Goal: Check status: Check status

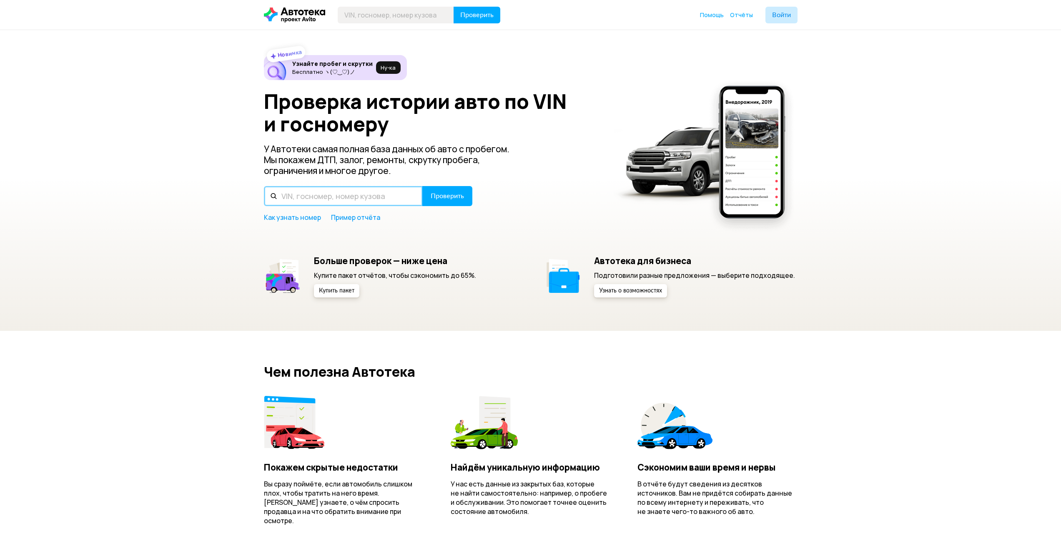
click at [383, 194] on input "text" at bounding box center [343, 196] width 159 height 20
paste input "XTA219410L0002768"
type input "XTA219410L0002768"
click at [443, 198] on span "Проверить" at bounding box center [447, 196] width 33 height 7
click at [361, 195] on input "text" at bounding box center [343, 196] width 159 height 20
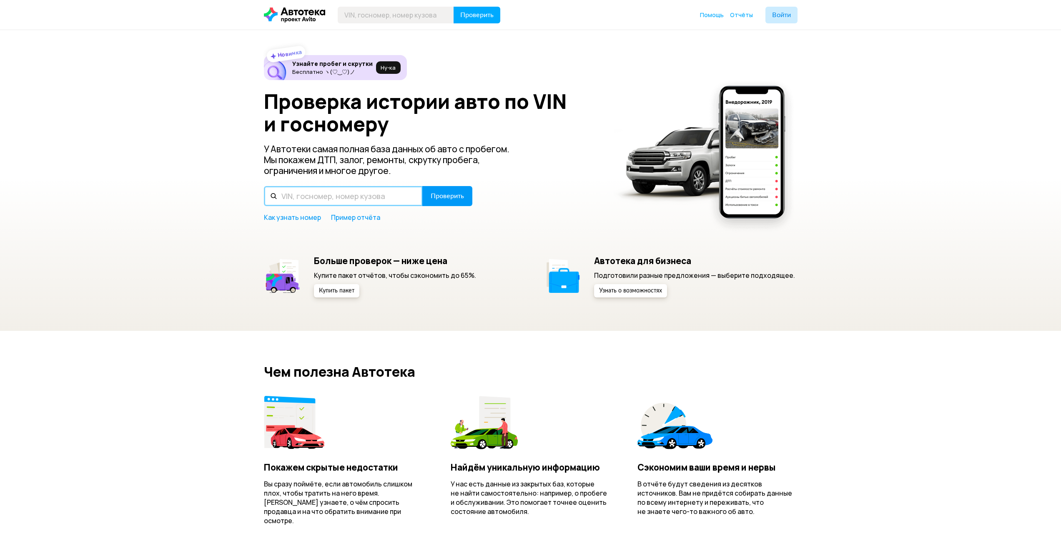
paste input "XTA219410E0002768"
type input "XTA219410E0002768"
click at [435, 202] on button "Проверить" at bounding box center [447, 196] width 50 height 20
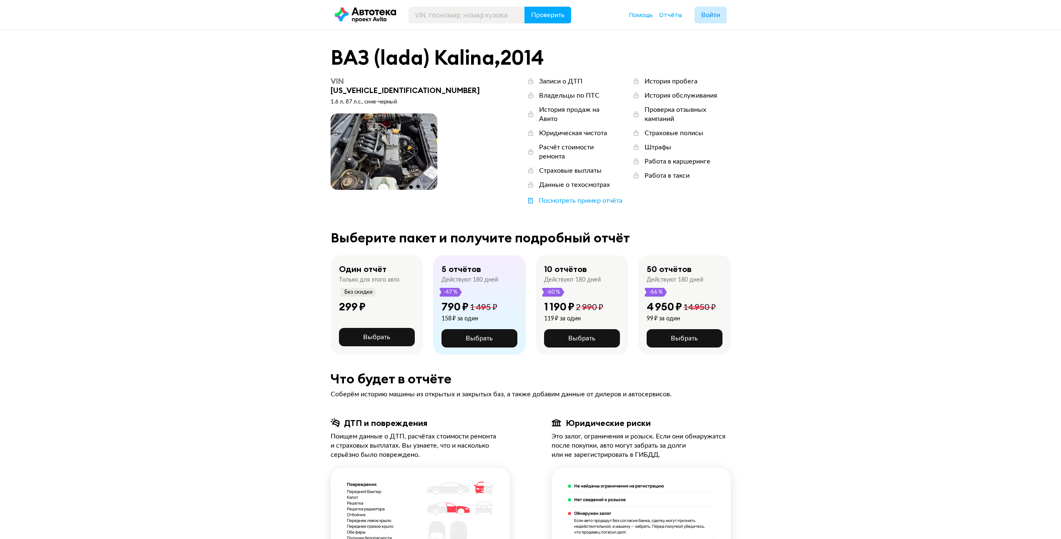
click at [417, 142] on span at bounding box center [384, 151] width 107 height 76
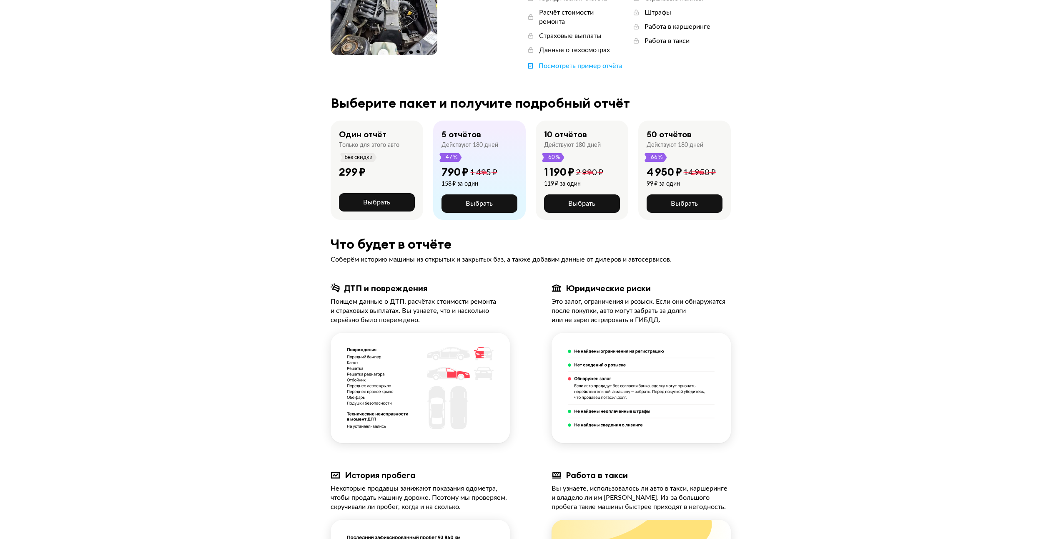
scroll to position [92, 0]
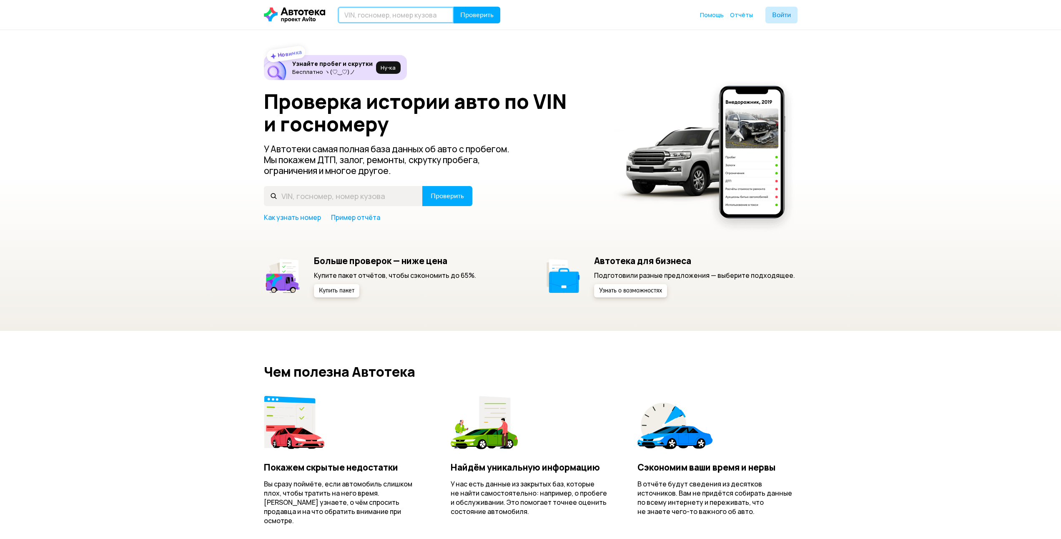
click at [371, 14] on input "text" at bounding box center [396, 15] width 116 height 17
type input "У"
click at [363, 10] on input "Е312С58" at bounding box center [396, 15] width 116 height 17
click at [361, 14] on input "Е312С58" at bounding box center [396, 15] width 116 height 17
click at [360, 15] on input "Е312ФС58" at bounding box center [396, 15] width 116 height 17
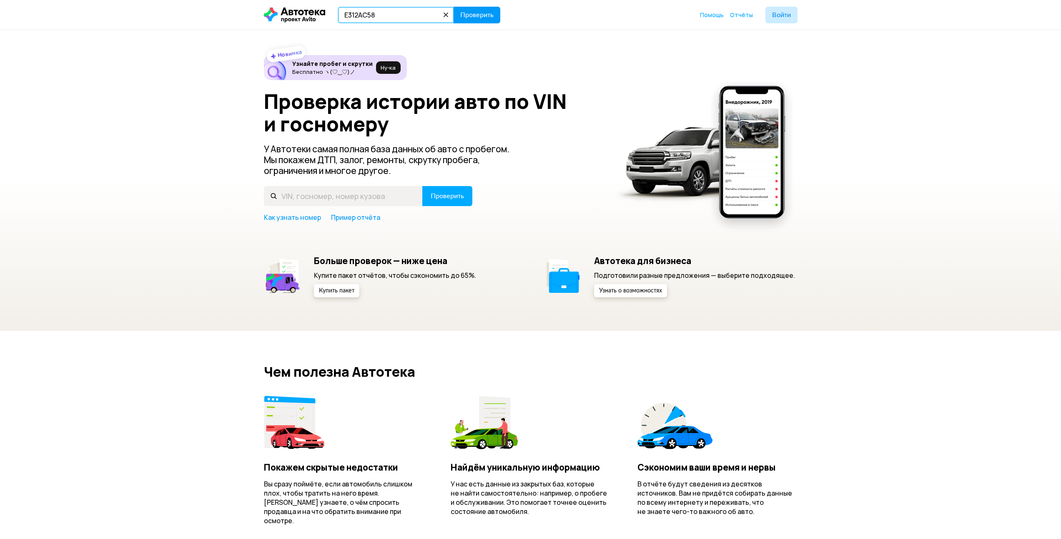
type input "Е312АС58"
click at [485, 14] on span "Проверить" at bounding box center [476, 15] width 33 height 7
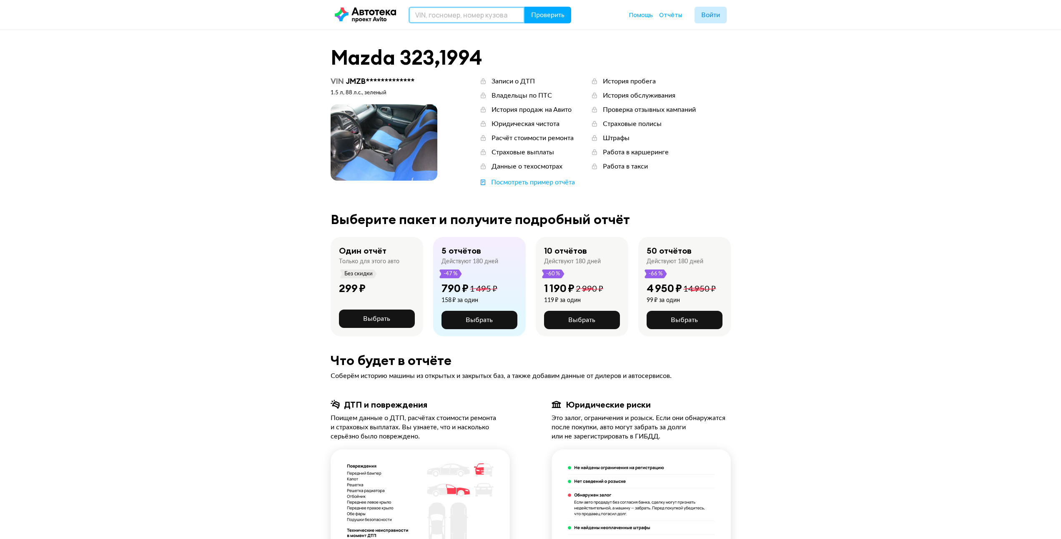
click at [461, 18] on input "text" at bounding box center [467, 15] width 116 height 17
paste input "Е312АС58"
click at [430, 17] on input "Е312АС58" at bounding box center [467, 15] width 116 height 17
type input "Е312ВС58"
click at [546, 16] on span "Проверить" at bounding box center [547, 15] width 33 height 7
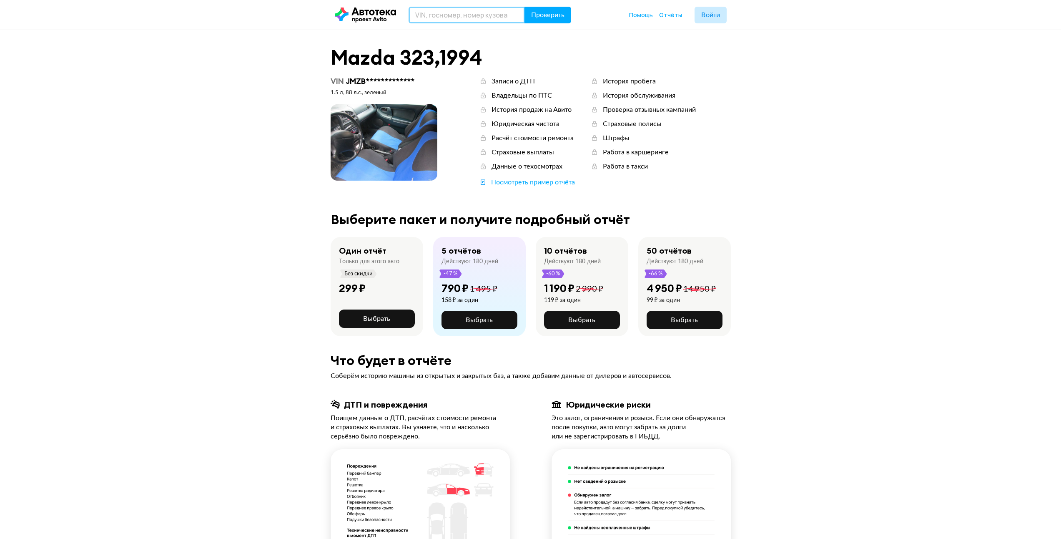
click at [462, 12] on input "text" at bounding box center [467, 15] width 116 height 17
paste input "Е312АС58"
click at [430, 17] on input "Е312АС58" at bounding box center [467, 15] width 116 height 17
type input "Е312ЕС58"
click at [527, 16] on button "Проверить" at bounding box center [548, 15] width 47 height 17
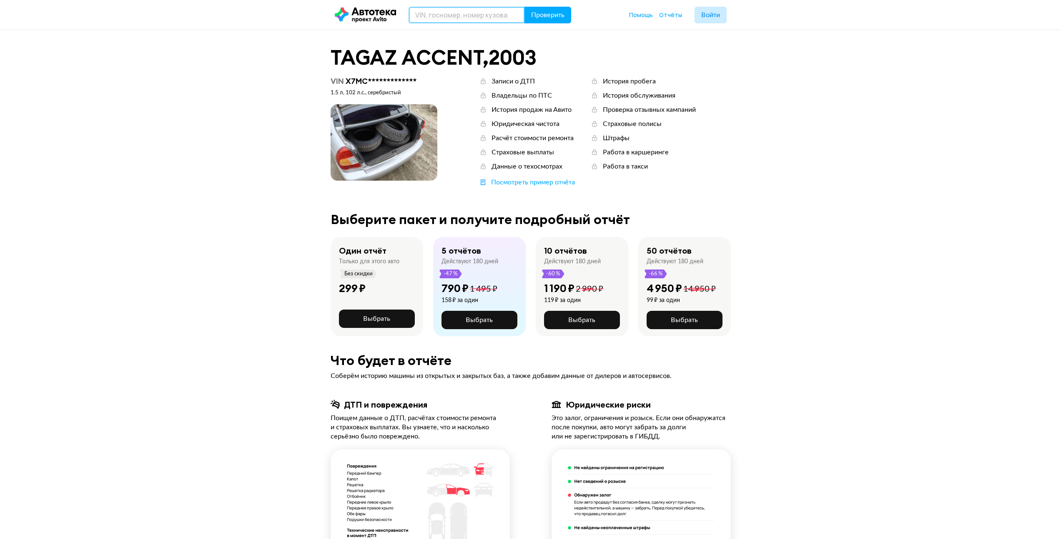
click at [479, 14] on input "text" at bounding box center [467, 15] width 116 height 17
paste input "Е312АС58"
click at [430, 16] on input "Е312АС58" at bounding box center [467, 15] width 116 height 17
type input "Е312КС58"
click at [545, 16] on span "Проверить" at bounding box center [547, 15] width 33 height 7
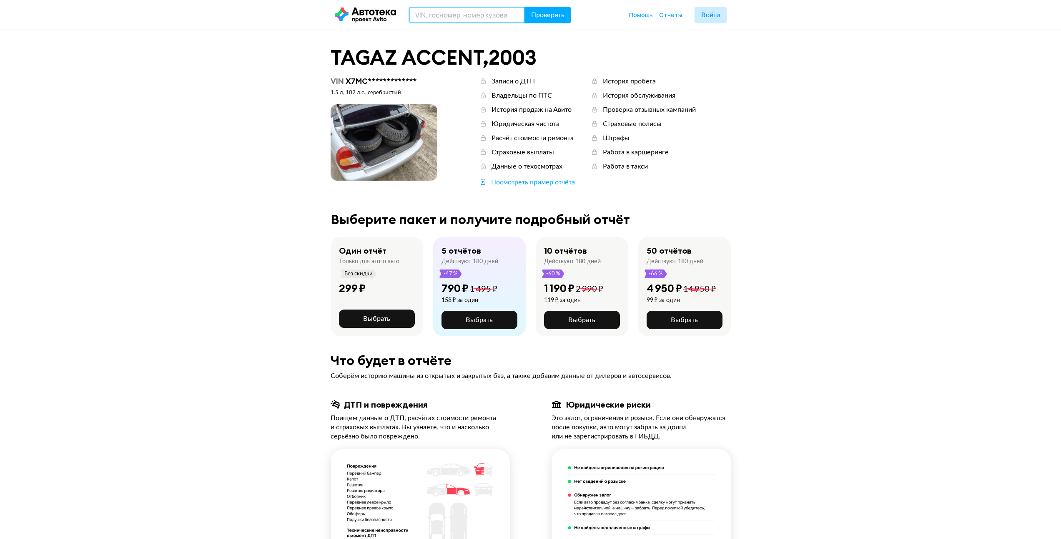
click at [452, 9] on input "text" at bounding box center [467, 15] width 116 height 17
paste input "Е312АС58"
click at [430, 17] on input "Е312АС58" at bounding box center [467, 15] width 116 height 17
type input "Е312МС58"
click at [525, 7] on button "Проверить" at bounding box center [548, 15] width 47 height 17
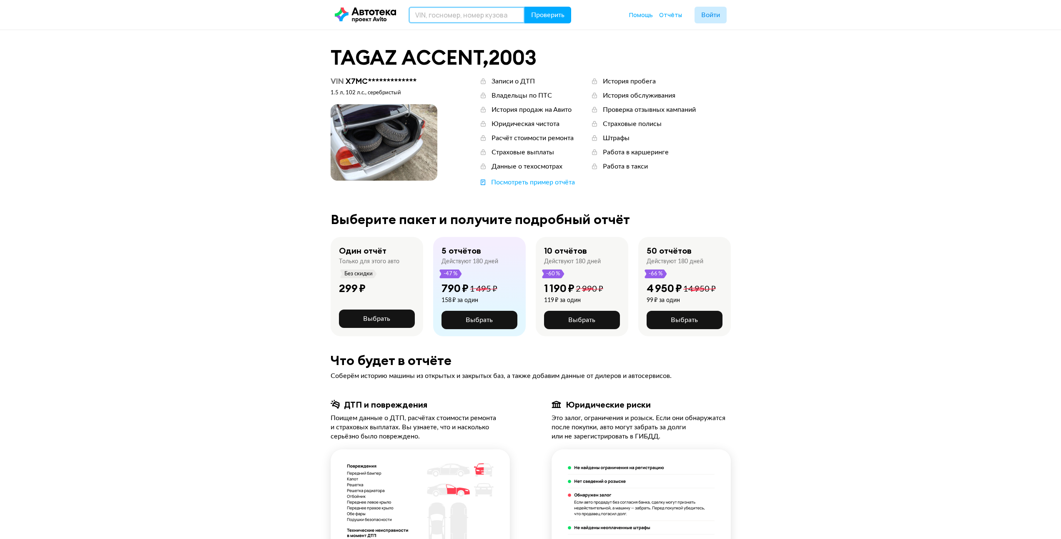
drag, startPoint x: 448, startPoint y: 17, endPoint x: 458, endPoint y: 15, distance: 10.5
click at [448, 17] on input "text" at bounding box center [467, 15] width 116 height 17
paste input "Е312АС58"
click at [431, 18] on input "Е312АС58" at bounding box center [467, 15] width 116 height 17
type input "Е312НС58"
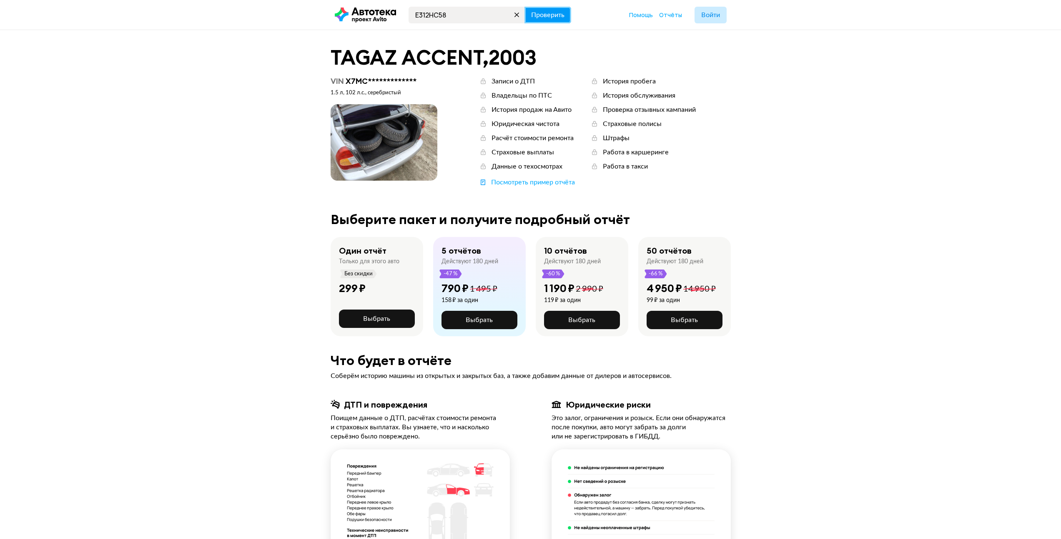
click at [545, 14] on span "Проверить" at bounding box center [547, 15] width 33 height 7
click at [454, 10] on input "text" at bounding box center [467, 15] width 116 height 17
paste input "Е312АС58"
click at [430, 15] on input "Е312АС58" at bounding box center [467, 15] width 116 height 17
type input "Е312ОС58"
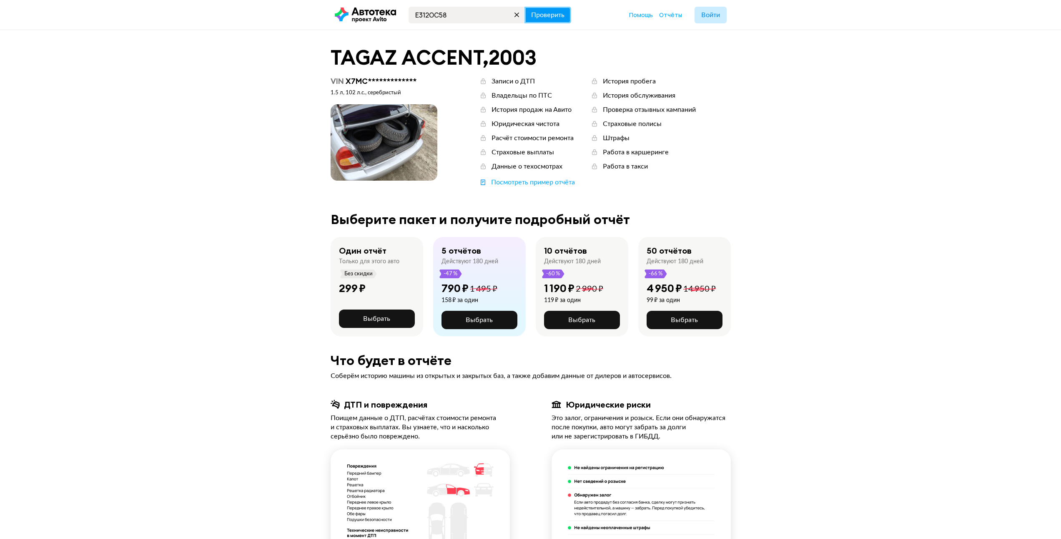
click at [541, 20] on button "Проверить" at bounding box center [548, 15] width 47 height 17
click at [437, 20] on input "text" at bounding box center [467, 15] width 116 height 17
paste input "Е312АС58"
click at [432, 17] on input "Е312АС58" at bounding box center [467, 15] width 116 height 17
type input "Е312РС58"
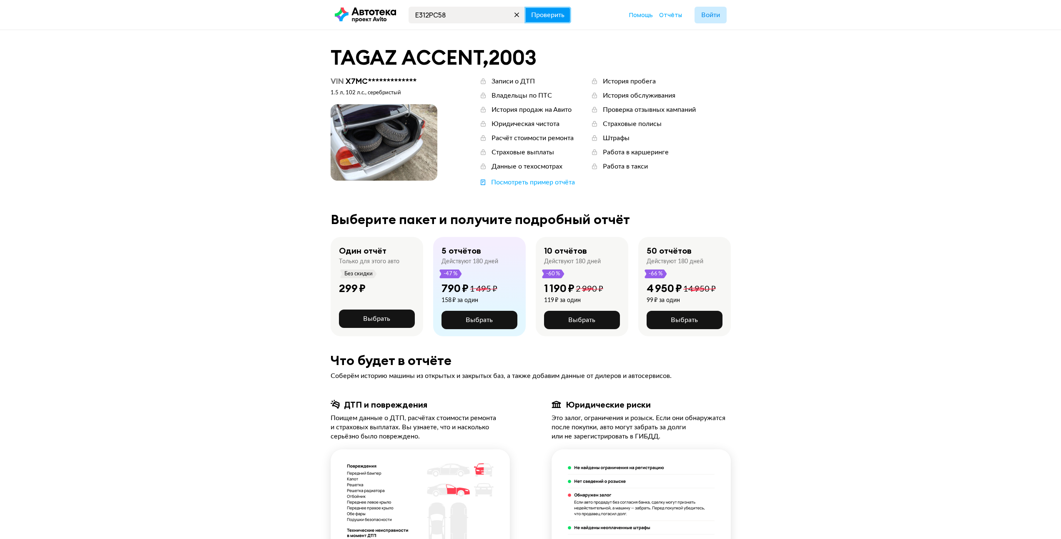
click at [543, 15] on span "Проверить" at bounding box center [547, 15] width 33 height 7
click at [428, 18] on input "text" at bounding box center [467, 15] width 116 height 17
paste input "Е312АС58"
click at [431, 15] on input "Е312АС58" at bounding box center [467, 15] width 116 height 17
type input "Е312СС58"
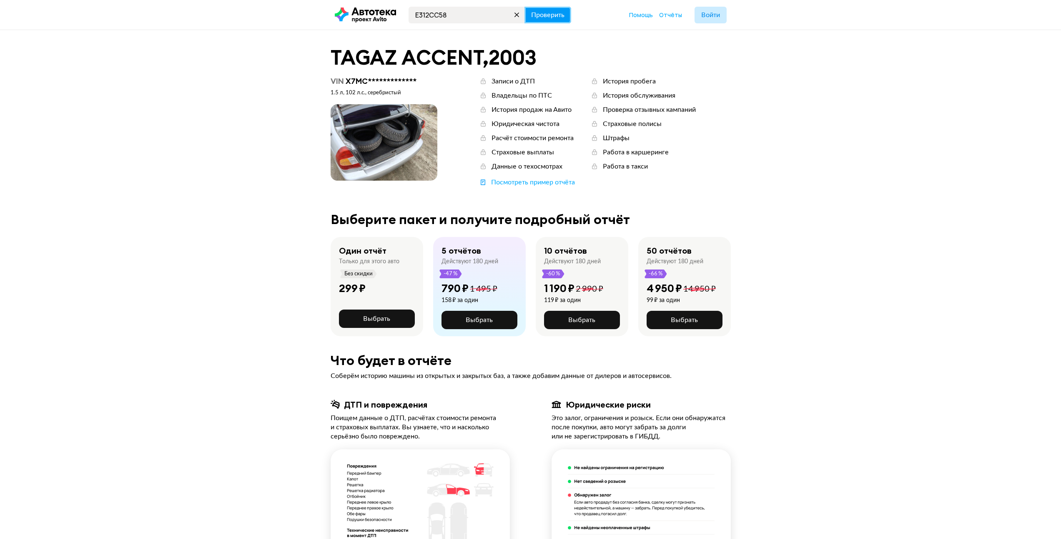
click at [543, 9] on button "Проверить" at bounding box center [548, 15] width 47 height 17
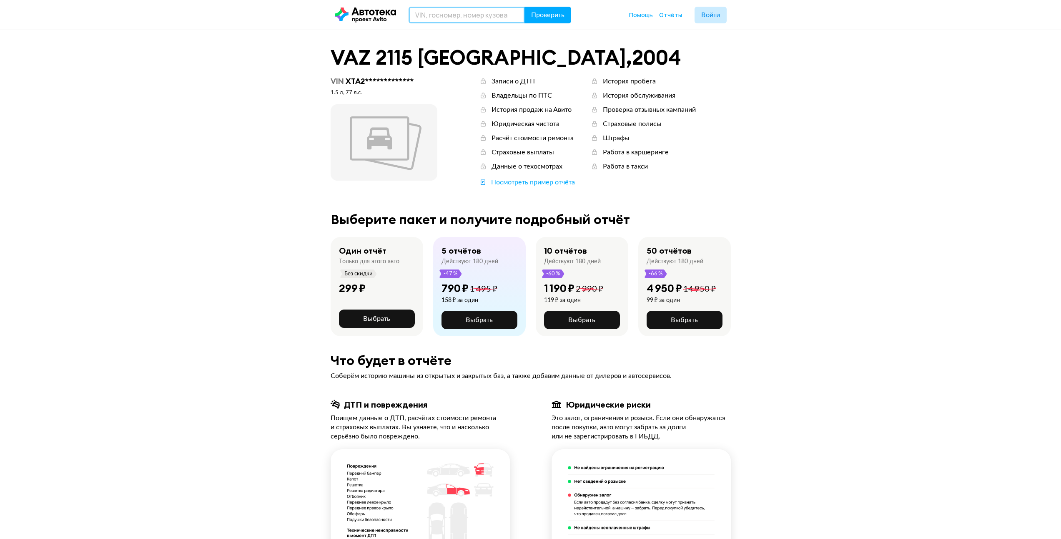
click at [443, 12] on input "text" at bounding box center [467, 15] width 116 height 17
paste input "Е312АС58"
drag, startPoint x: 435, startPoint y: 15, endPoint x: 430, endPoint y: 16, distance: 5.9
click at [430, 16] on input "Е312АС58" at bounding box center [467, 15] width 116 height 17
type input "Е312ТС58"
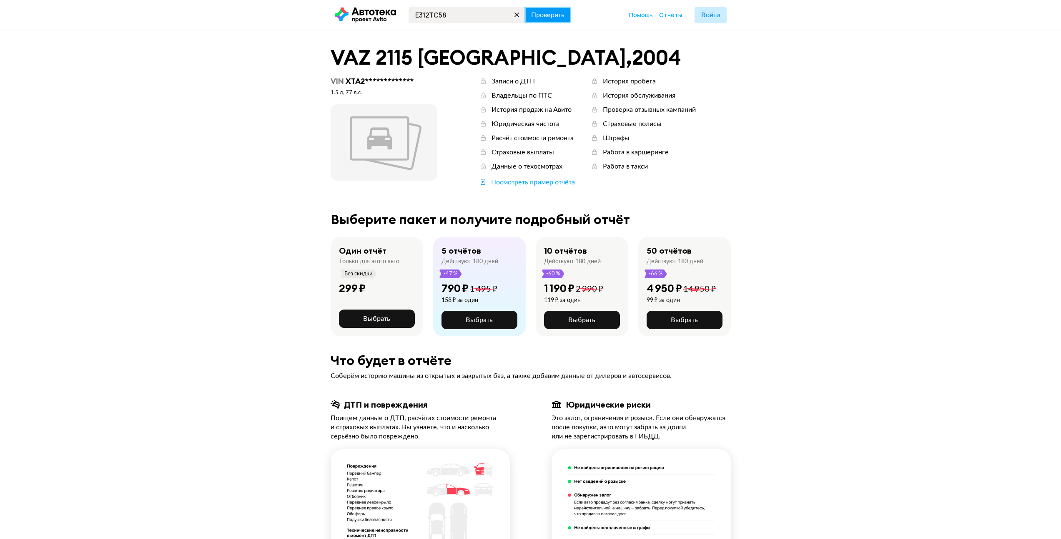
click at [550, 13] on span "Проверить" at bounding box center [547, 15] width 33 height 7
click at [467, 17] on input "text" at bounding box center [467, 15] width 116 height 17
paste input "Е312АС58"
click at [431, 17] on input "Е312АС58" at bounding box center [467, 15] width 116 height 17
type input "Е312УС58"
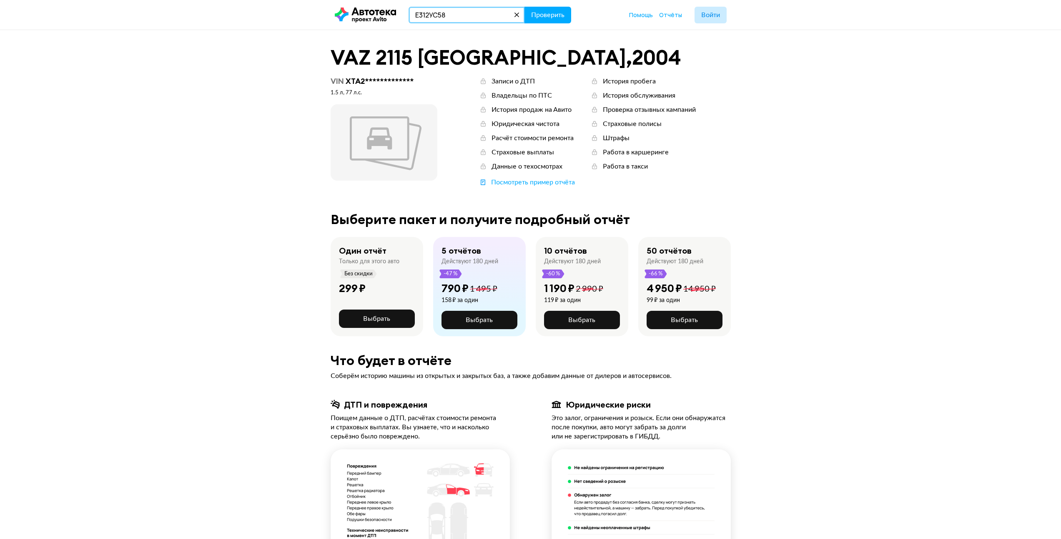
click at [525, 7] on button "Проверить" at bounding box center [548, 15] width 47 height 17
click at [491, 15] on input "text" at bounding box center [467, 15] width 116 height 17
paste input "Е312АС58"
click at [430, 16] on input "Е312АС58" at bounding box center [467, 15] width 116 height 17
type input "Е312ХС58"
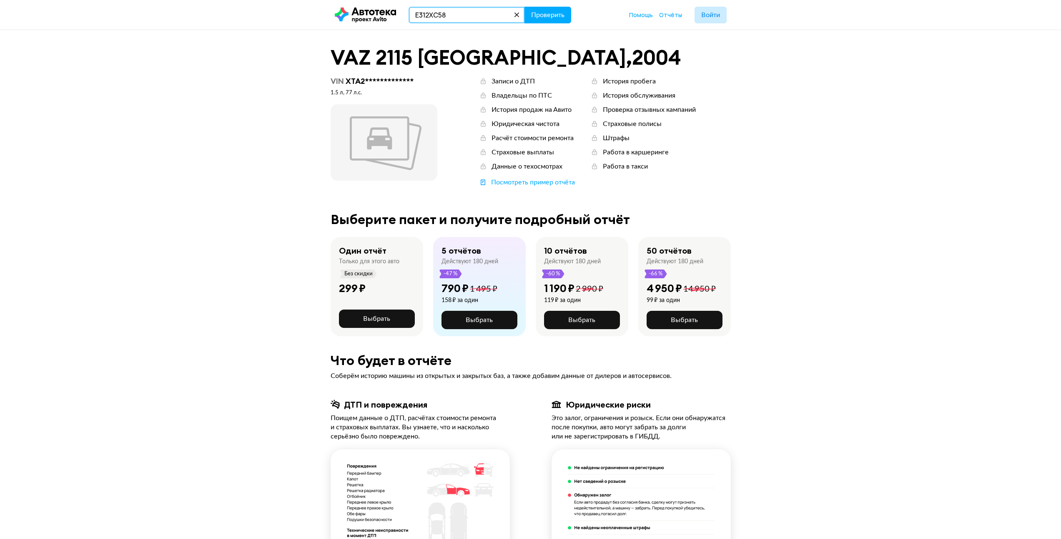
click at [525, 7] on button "Проверить" at bounding box center [548, 15] width 47 height 17
click at [441, 23] on input "text" at bounding box center [467, 15] width 116 height 17
paste input "Е312АС58"
click at [416, 18] on input "Е312АС58" at bounding box center [467, 15] width 116 height 17
type input "О312АС58"
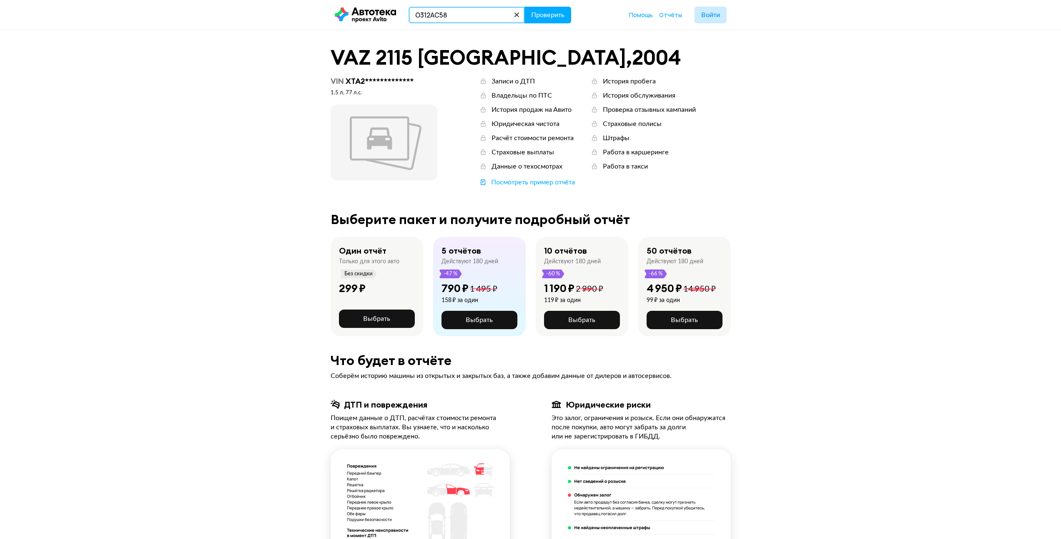
click at [466, 20] on input "О312АС58" at bounding box center [467, 15] width 116 height 17
click at [458, 15] on input "О312АС58" at bounding box center [467, 15] width 116 height 17
click at [553, 18] on span "Проверить" at bounding box center [547, 15] width 33 height 7
click at [464, 16] on input "text" at bounding box center [467, 15] width 116 height 17
paste input "О312АС58"
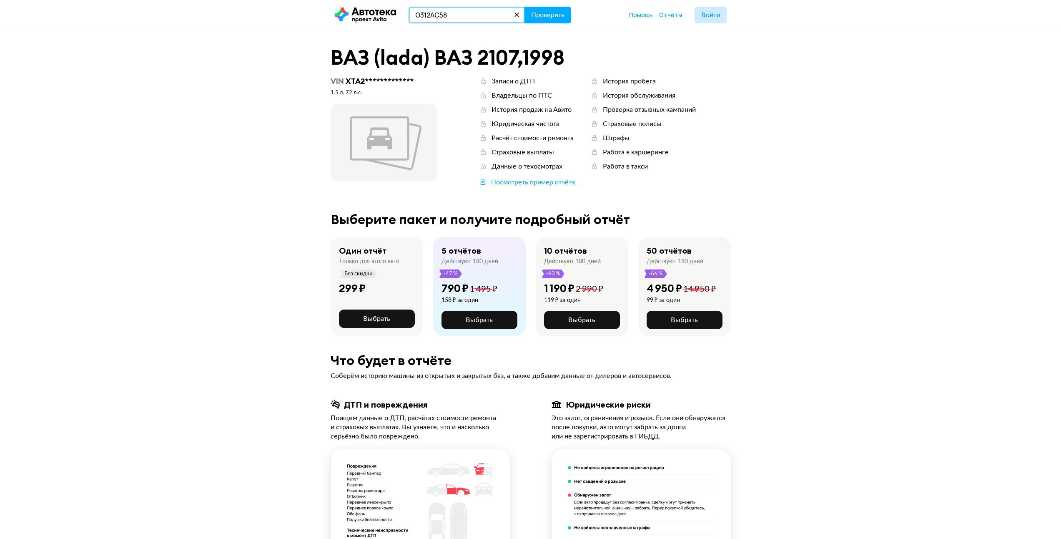
click at [418, 15] on input "О312АС58" at bounding box center [467, 15] width 116 height 17
click at [431, 14] on input "О312АС58" at bounding box center [467, 15] width 116 height 17
type input "О312ВС58"
click at [539, 16] on span "Проверить" at bounding box center [547, 15] width 33 height 7
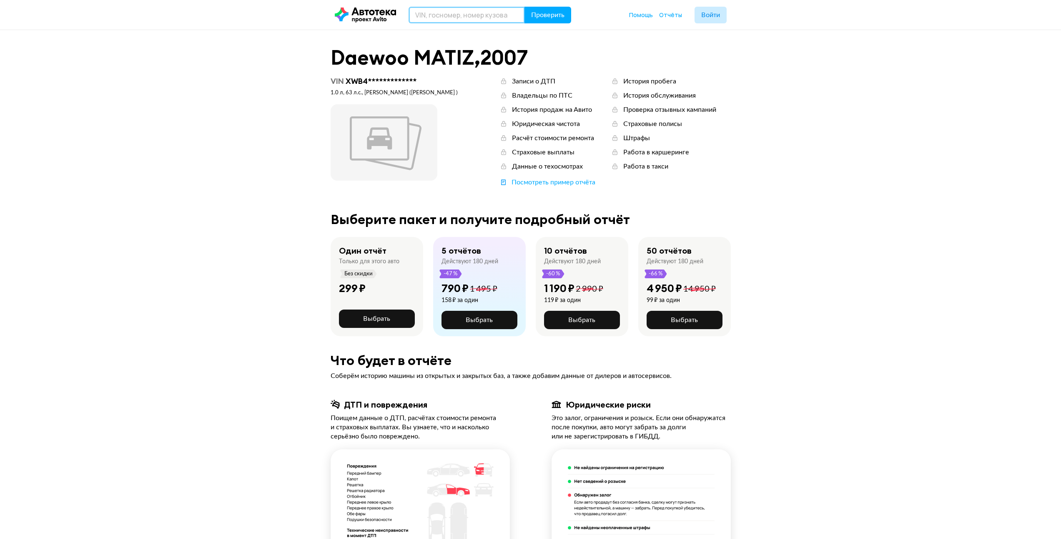
click at [460, 20] on input "text" at bounding box center [467, 15] width 116 height 17
paste input "О312АС58"
click at [432, 16] on input "О312АС58" at bounding box center [467, 15] width 116 height 17
type input "О312ЕС58"
click at [545, 13] on span "Проверить" at bounding box center [547, 15] width 33 height 7
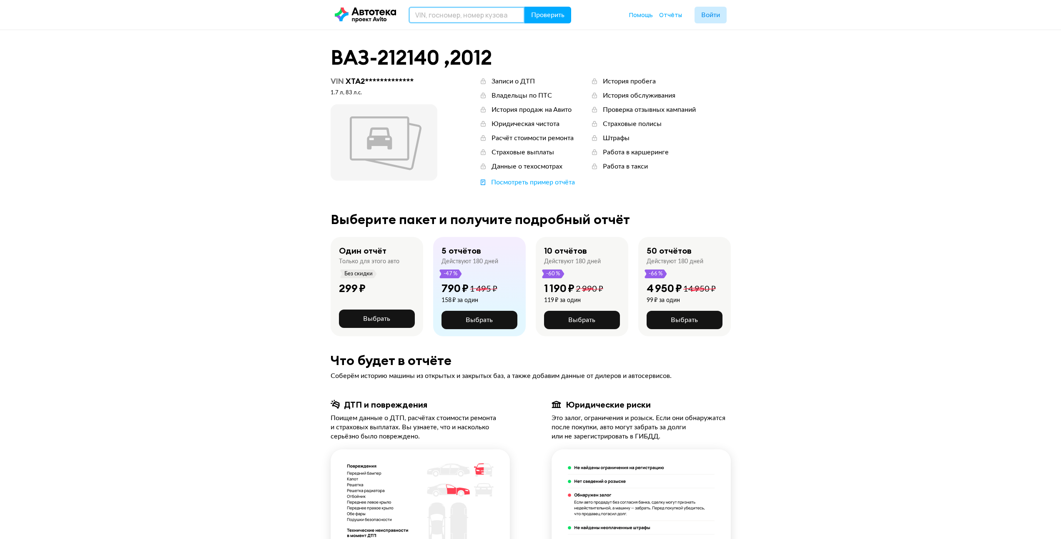
click at [459, 13] on input "text" at bounding box center [467, 15] width 116 height 17
paste input "О312АС58"
click at [432, 14] on input "О312АС58" at bounding box center [467, 15] width 116 height 17
type input "О312КС58"
click at [539, 13] on span "Проверить" at bounding box center [547, 15] width 33 height 7
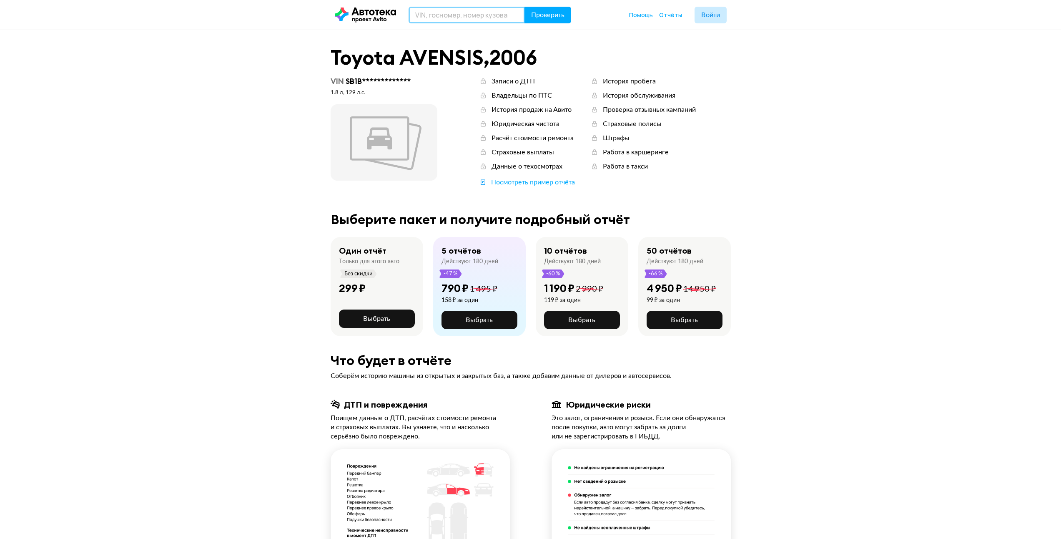
click at [452, 18] on input "text" at bounding box center [467, 15] width 116 height 17
paste input "О312АС58"
click at [431, 17] on input "О312АС58" at bounding box center [467, 15] width 116 height 17
click at [431, 15] on input "О312ИС58" at bounding box center [467, 15] width 116 height 17
type input "О312МС58"
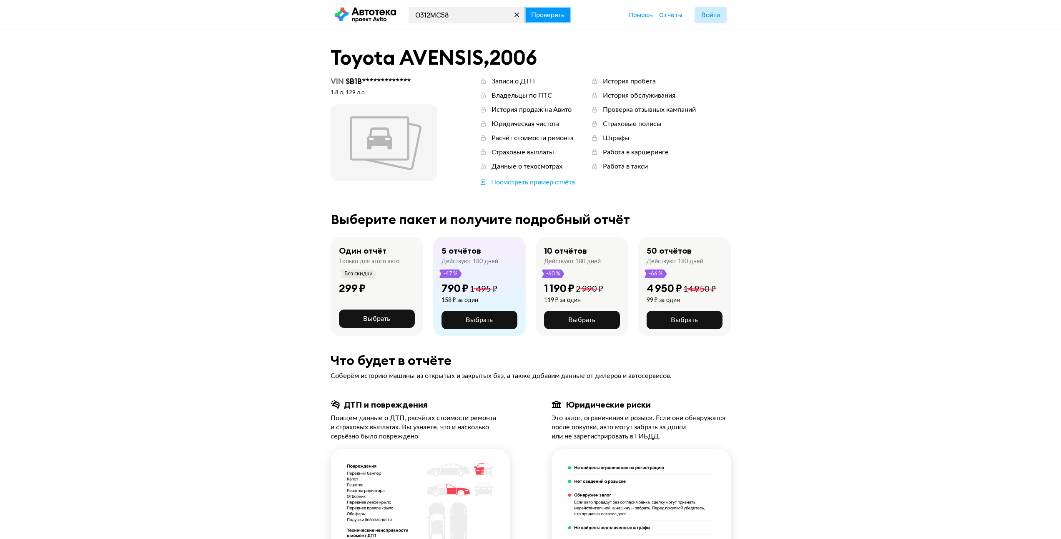
click at [547, 12] on span "Проверить" at bounding box center [547, 15] width 33 height 7
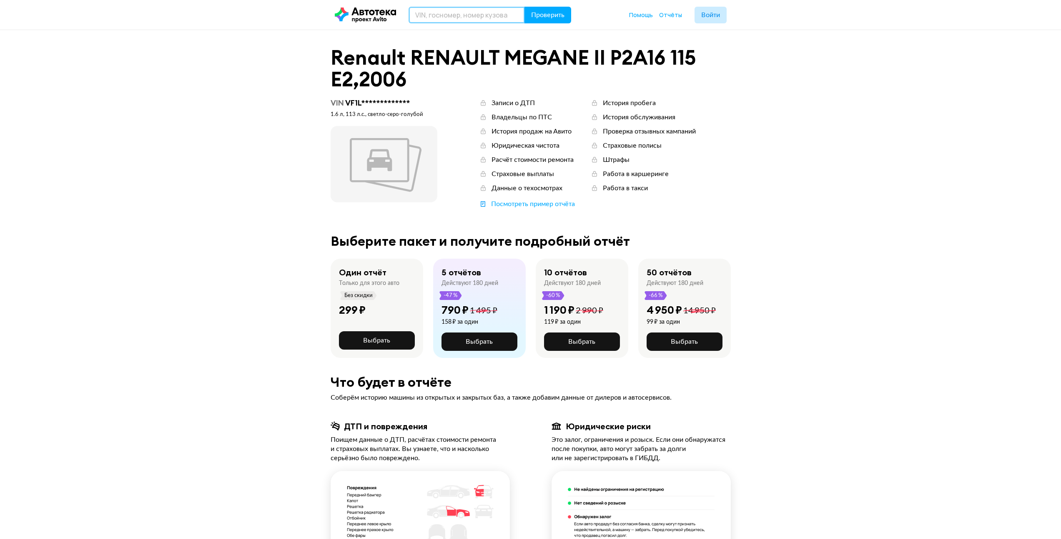
click at [445, 16] on input "text" at bounding box center [467, 15] width 116 height 17
paste input "О312АС58"
click at [431, 15] on input "О312АС58" at bounding box center [467, 15] width 116 height 17
type input "О312НС58"
click at [542, 22] on button "Проверить" at bounding box center [548, 15] width 47 height 17
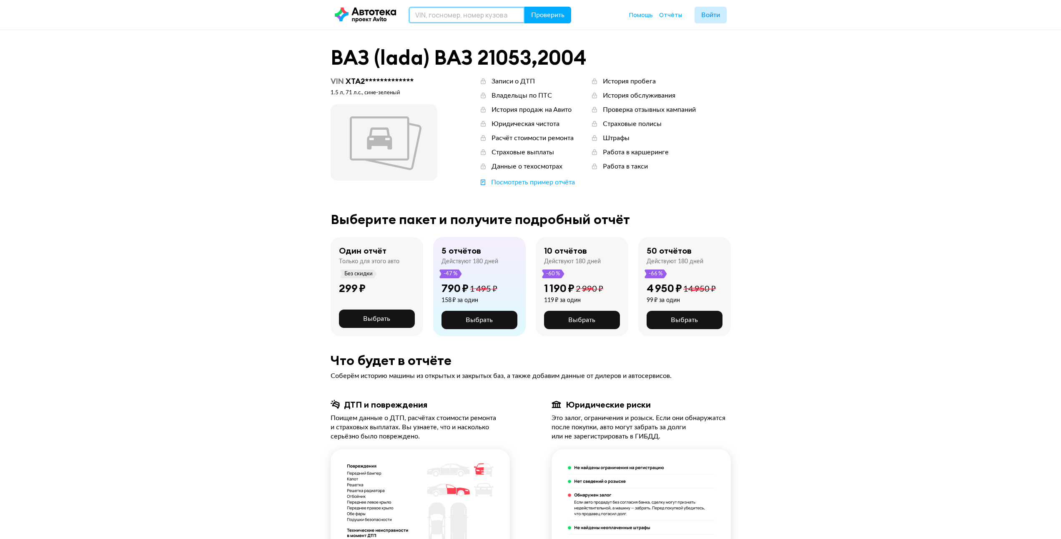
click at [467, 21] on input "text" at bounding box center [467, 15] width 116 height 17
paste input "О312АС58"
click at [431, 16] on input "О312АС58" at bounding box center [467, 15] width 116 height 17
type input "О312ОС58"
click at [525, 7] on button "Проверить" at bounding box center [548, 15] width 47 height 17
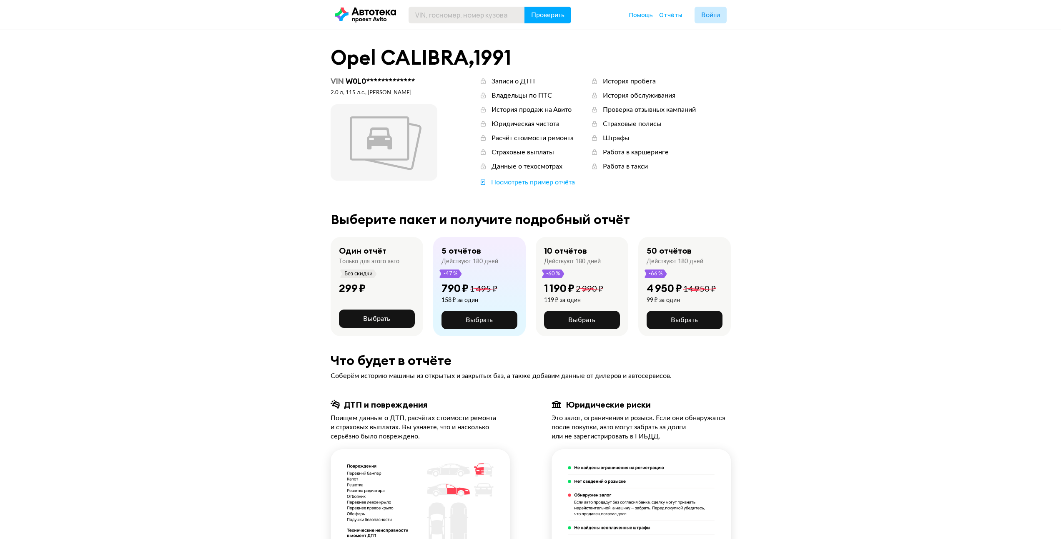
click at [450, 23] on header "Проверить Помощь Отчёты Войти" at bounding box center [530, 15] width 1061 height 30
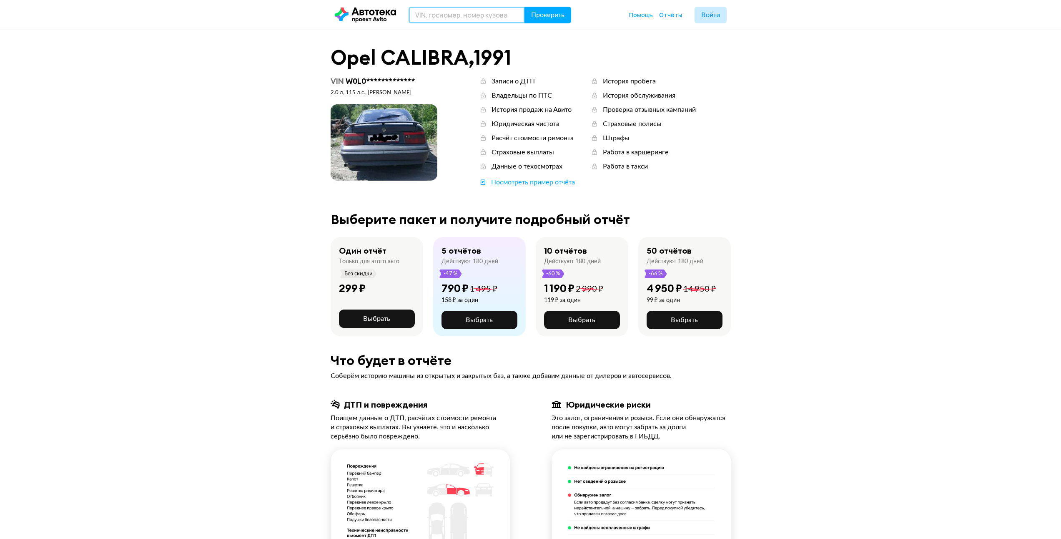
click at [455, 16] on input "text" at bounding box center [467, 15] width 116 height 17
paste input "О312АС58"
click at [432, 15] on input "О312АС58" at bounding box center [467, 15] width 116 height 17
type input "О312РС58"
click at [546, 13] on span "Проверить" at bounding box center [547, 15] width 33 height 7
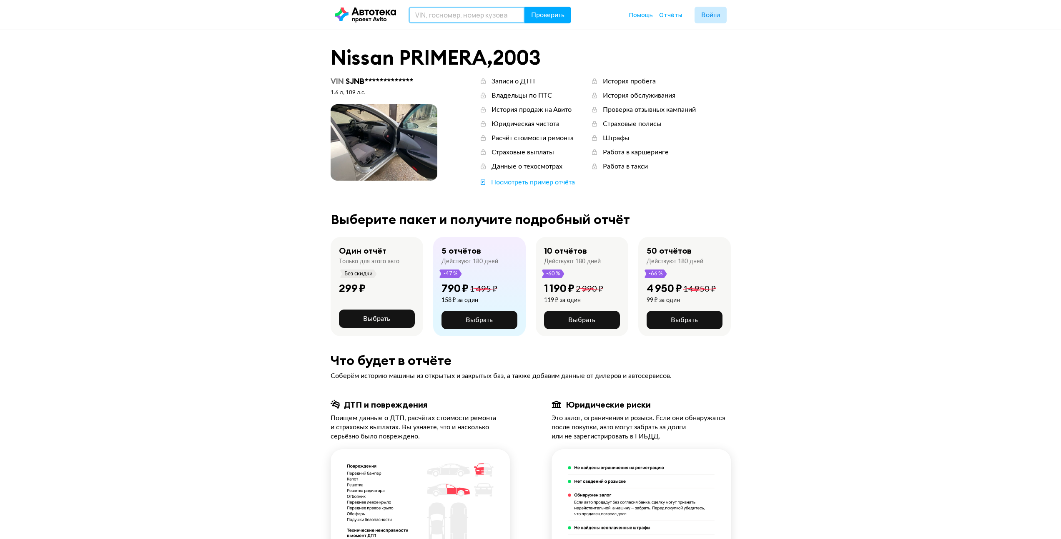
click at [467, 13] on input "text" at bounding box center [467, 15] width 116 height 17
paste input "О312АС58"
click at [430, 16] on input "О312АС58" at bounding box center [467, 15] width 116 height 17
type input "О312СС58"
click at [548, 16] on span "Проверить" at bounding box center [547, 15] width 33 height 7
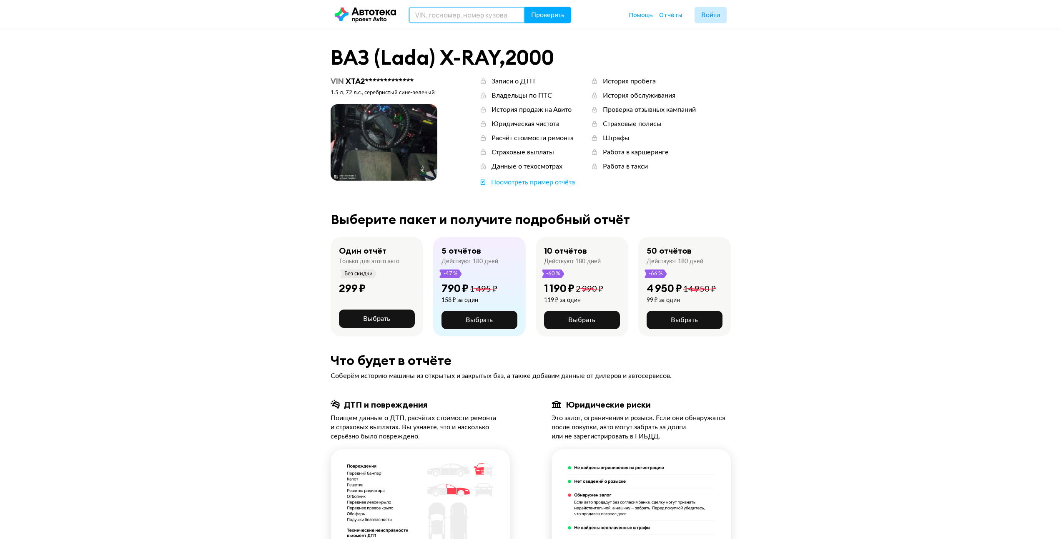
click at [457, 10] on input "text" at bounding box center [467, 15] width 116 height 17
paste input "О312АС58"
click at [430, 15] on input "О312АС58" at bounding box center [467, 15] width 116 height 17
type input "О312ТС58"
click at [525, 7] on button "Проверить" at bounding box center [548, 15] width 47 height 17
